Goal: Task Accomplishment & Management: Complete application form

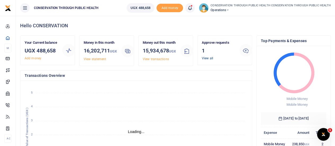
click at [207, 58] on link "View all" at bounding box center [207, 58] width 11 height 4
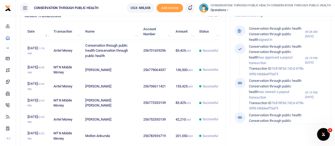
scroll to position [128, 0]
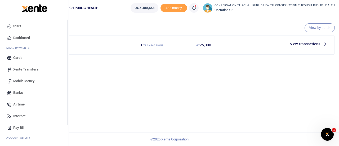
scroll to position [27, 0]
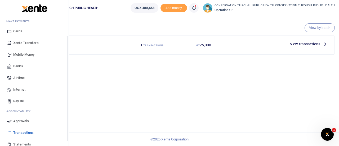
click at [20, 100] on span "Pay Bill" at bounding box center [18, 101] width 11 height 5
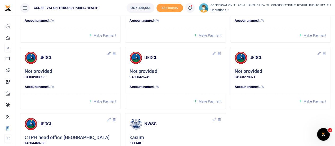
scroll to position [126, 0]
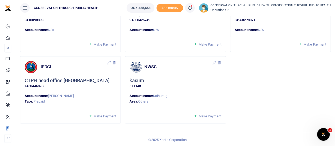
click at [105, 116] on span "Make Payment" at bounding box center [105, 116] width 23 height 4
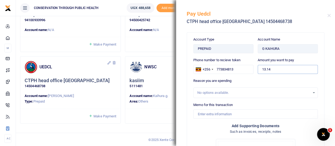
drag, startPoint x: 273, startPoint y: 71, endPoint x: 258, endPoint y: 71, distance: 15.1
click at [258, 71] on input "13.14" at bounding box center [288, 69] width 60 height 9
type input "100,000"
click at [218, 93] on div "No options available." at bounding box center [253, 92] width 113 height 5
click at [238, 91] on div "No options available." at bounding box center [253, 92] width 113 height 5
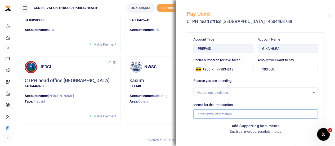
click at [216, 115] on input "Memo for this transaction" at bounding box center [256, 113] width 125 height 9
type input "Yaka for Office"
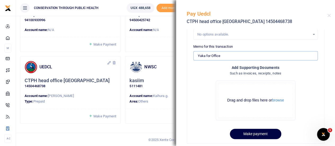
scroll to position [63, 0]
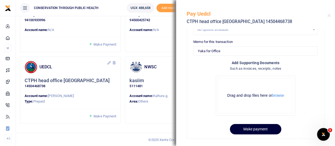
click at [258, 127] on button "Make payment" at bounding box center [255, 129] width 51 height 10
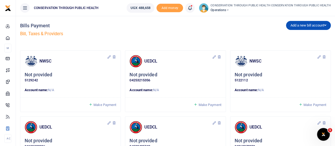
click at [220, 56] on icon at bounding box center [219, 57] width 4 height 4
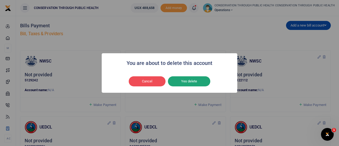
click at [200, 80] on button "Yes delete" at bounding box center [189, 81] width 42 height 10
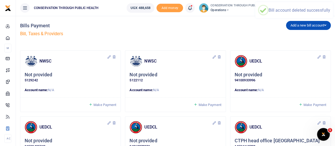
click at [219, 57] on icon at bounding box center [219, 57] width 4 height 4
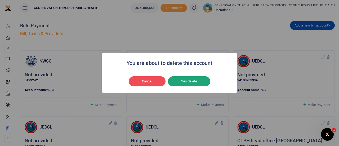
click at [202, 79] on button "Yes delete" at bounding box center [189, 81] width 42 height 10
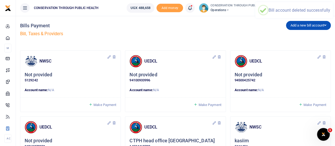
click at [219, 58] on icon at bounding box center [219, 57] width 4 height 4
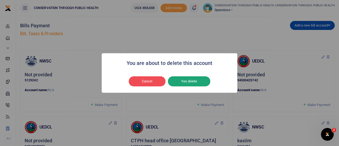
click at [201, 80] on button "Yes delete" at bounding box center [189, 81] width 42 height 10
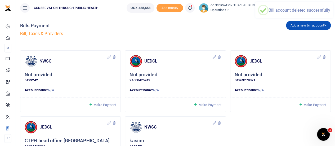
click at [220, 56] on icon at bounding box center [219, 57] width 4 height 4
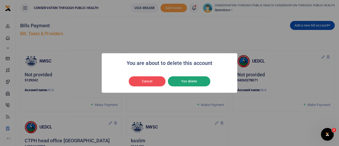
click at [202, 82] on button "Yes delete" at bounding box center [189, 81] width 42 height 10
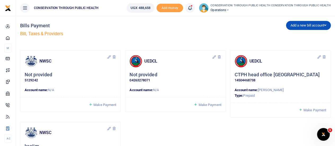
click at [219, 56] on icon at bounding box center [219, 57] width 4 height 4
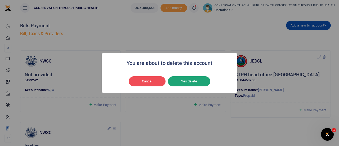
click at [198, 80] on button "Yes delete" at bounding box center [189, 81] width 42 height 10
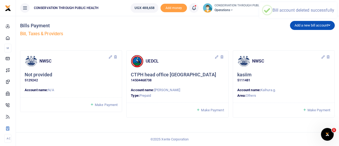
click at [115, 56] on icon at bounding box center [115, 57] width 4 height 4
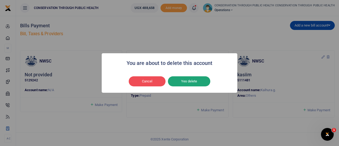
click at [199, 79] on button "Yes delete" at bounding box center [189, 81] width 42 height 10
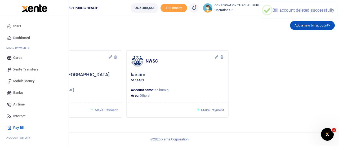
click at [20, 37] on span "Dashboard" at bounding box center [21, 37] width 17 height 5
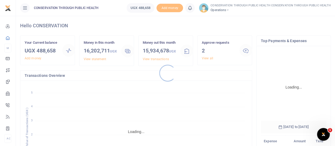
click at [205, 58] on div at bounding box center [167, 73] width 335 height 146
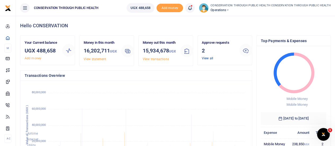
click at [204, 58] on link "View all" at bounding box center [207, 58] width 11 height 4
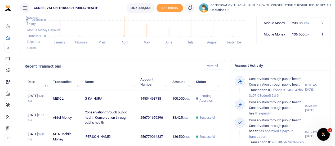
scroll to position [133, 0]
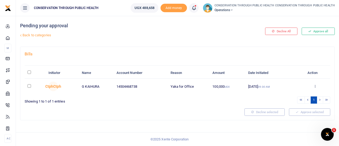
click at [29, 86] on input "checkbox" at bounding box center [29, 85] width 3 height 3
checkbox input "true"
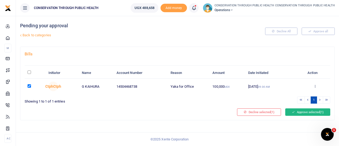
click at [313, 112] on button "Approve selected (1)" at bounding box center [307, 111] width 45 height 7
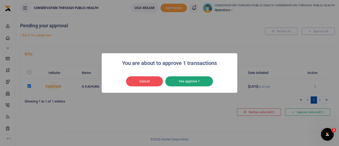
click at [194, 79] on button "Yes approve 1" at bounding box center [189, 81] width 48 height 10
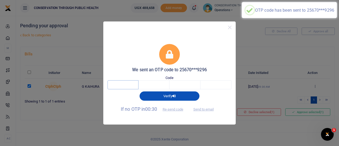
click at [124, 89] on input "text" at bounding box center [123, 84] width 31 height 9
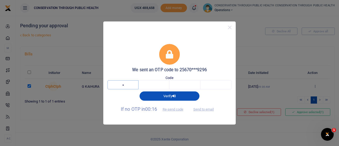
type input "3"
type input "7"
type input "8"
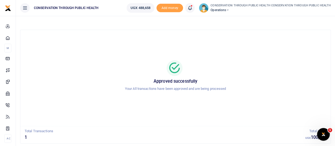
click at [230, 10] on icon at bounding box center [227, 10] width 3 height 4
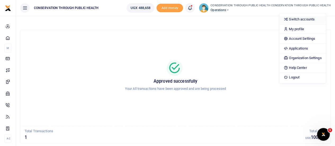
click at [300, 17] on link "Switch accounts" at bounding box center [303, 19] width 46 height 7
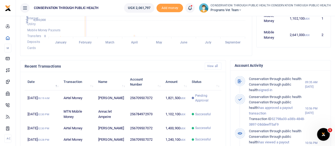
scroll to position [186, 0]
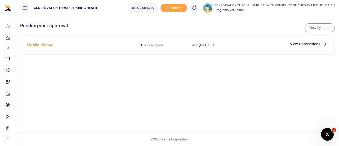
click at [323, 43] on icon at bounding box center [326, 44] width 6 height 6
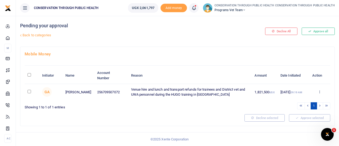
click at [26, 91] on td at bounding box center [32, 92] width 15 height 16
click at [29, 92] on input "checkbox" at bounding box center [29, 91] width 3 height 3
checkbox input "true"
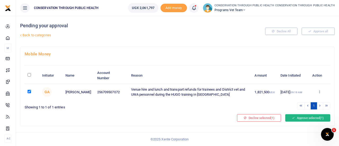
click at [300, 117] on button "Approve selected (1)" at bounding box center [307, 117] width 45 height 7
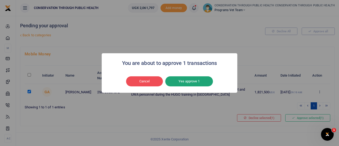
click at [189, 80] on button "Yes approve 1" at bounding box center [189, 81] width 48 height 10
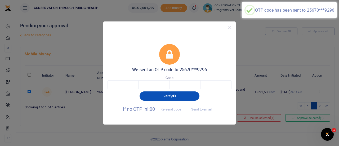
click at [126, 80] on div "Code" at bounding box center [170, 82] width 124 height 14
click at [125, 86] on input "text" at bounding box center [123, 84] width 31 height 9
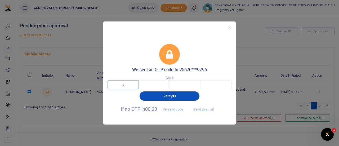
type input "8"
type input "9"
type input "8"
type input "2"
